Goal: Find specific page/section: Find specific page/section

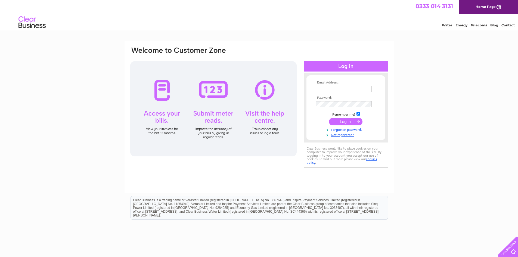
type input "secretary@lundingolfclub.co.uk"
click at [343, 120] on input "submit" at bounding box center [345, 122] width 33 height 8
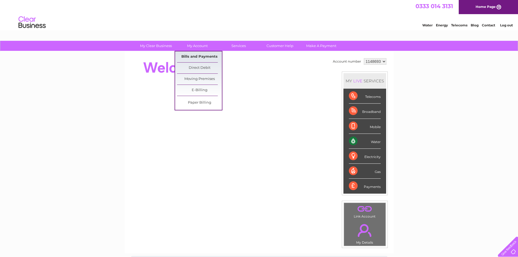
click at [192, 54] on link "Bills and Payments" at bounding box center [199, 56] width 45 height 11
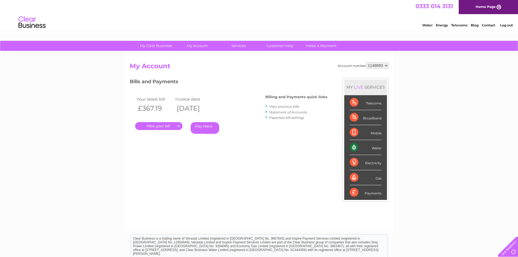
click at [155, 124] on link "." at bounding box center [158, 126] width 47 height 8
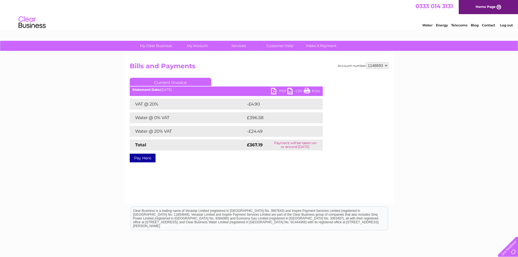
click at [282, 89] on link "PDF" at bounding box center [279, 92] width 16 height 8
